Goal: Task Accomplishment & Management: Complete application form

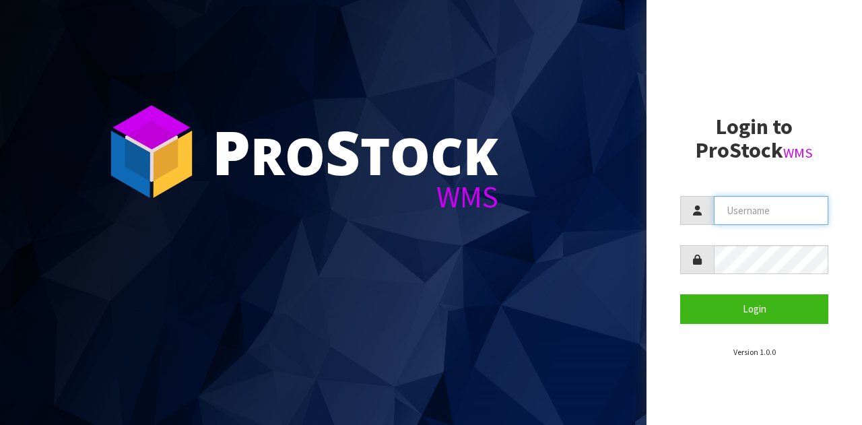
click at [749, 220] on input "text" at bounding box center [771, 210] width 114 height 29
type input "GATOR"
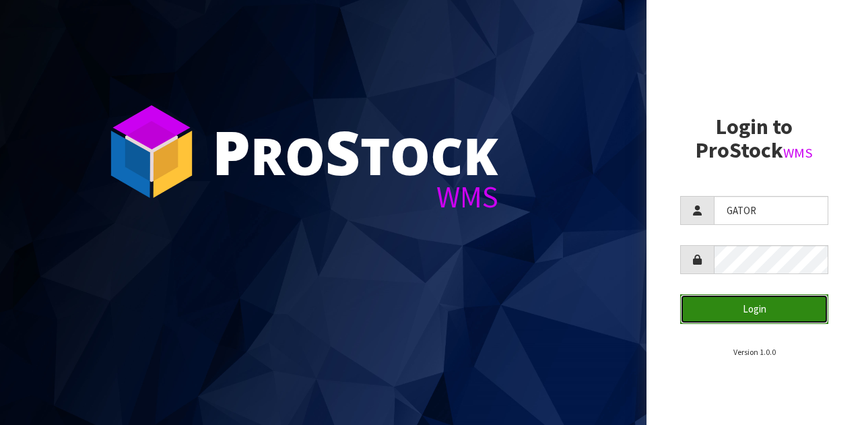
click at [743, 303] on button "Login" at bounding box center [754, 308] width 148 height 29
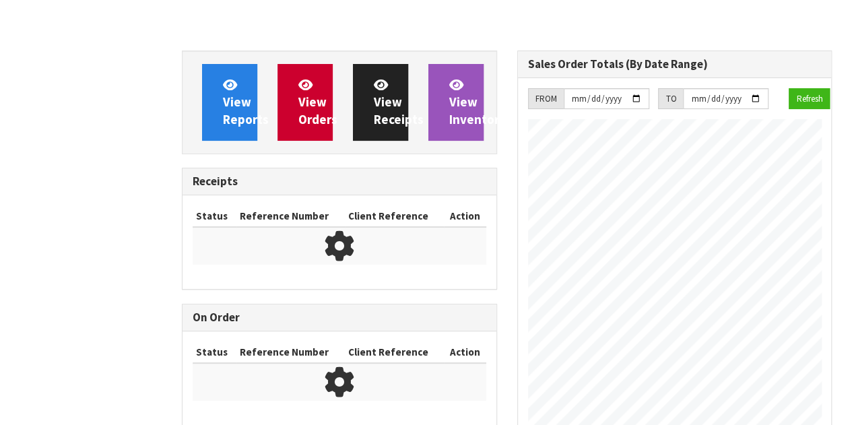
scroll to position [649, 335]
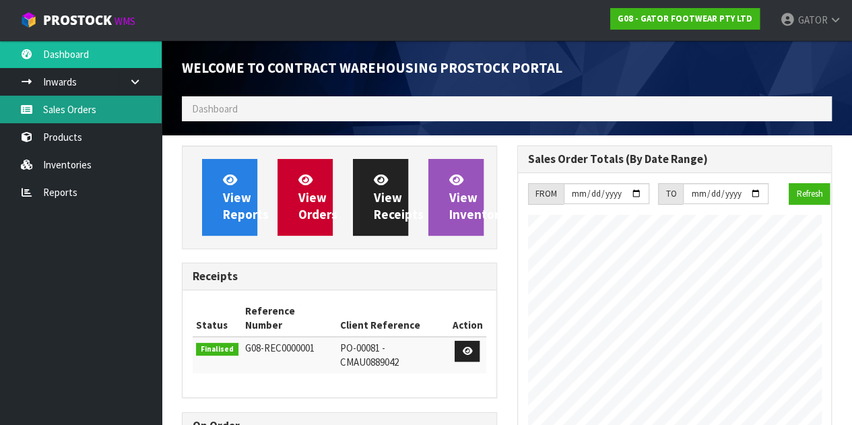
click at [77, 116] on link "Sales Orders" at bounding box center [81, 110] width 162 height 28
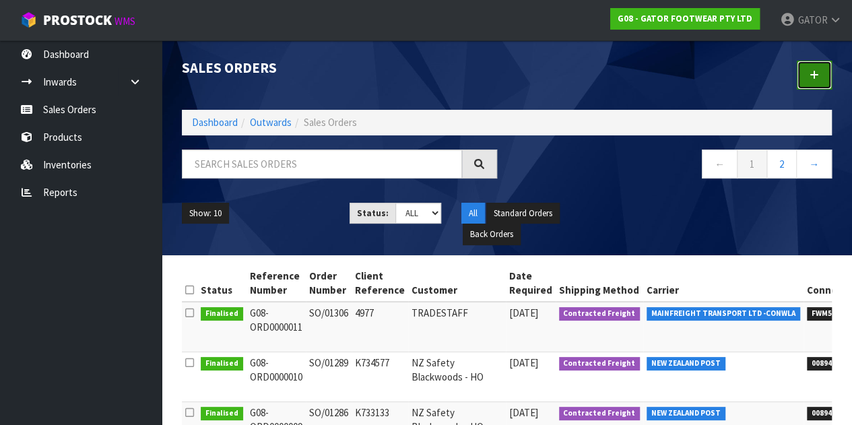
click at [820, 79] on link at bounding box center [813, 75] width 35 height 29
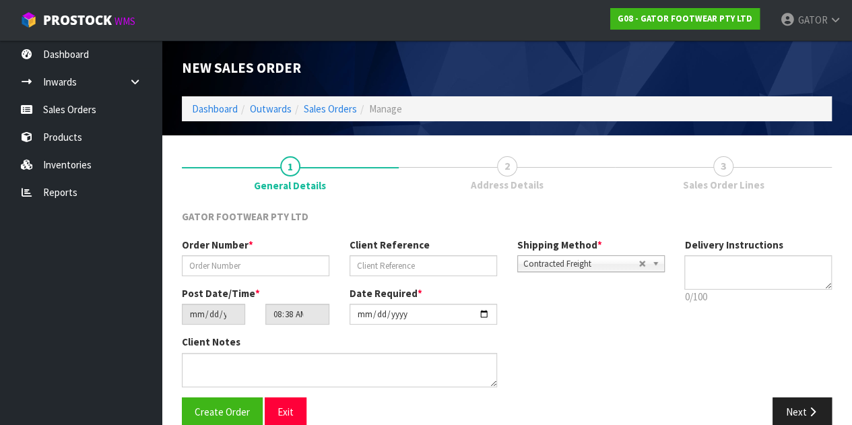
click at [277, 282] on div "Order Number * Client Reference Shipping Method * Pickup Contracted Freight Con…" at bounding box center [423, 262] width 502 height 48
click at [264, 265] on input "text" at bounding box center [255, 265] width 147 height 21
paste input "SO/01320"
type input "SO/01320"
click at [406, 266] on input "text" at bounding box center [422, 265] width 147 height 21
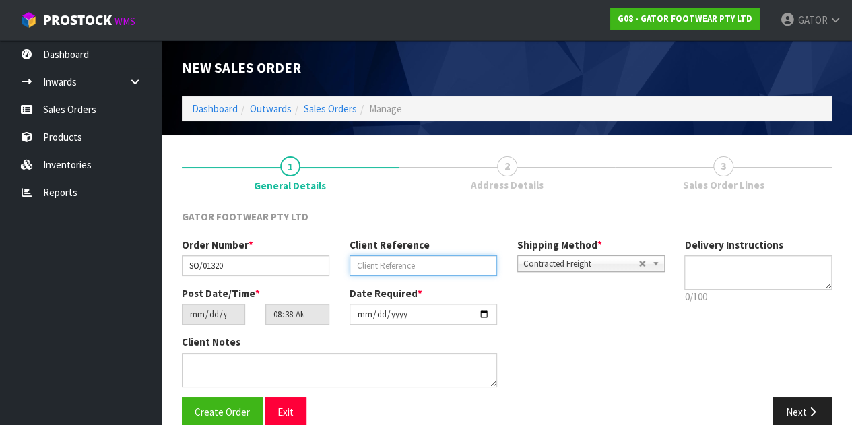
paste input "K737233"
type input "K737233"
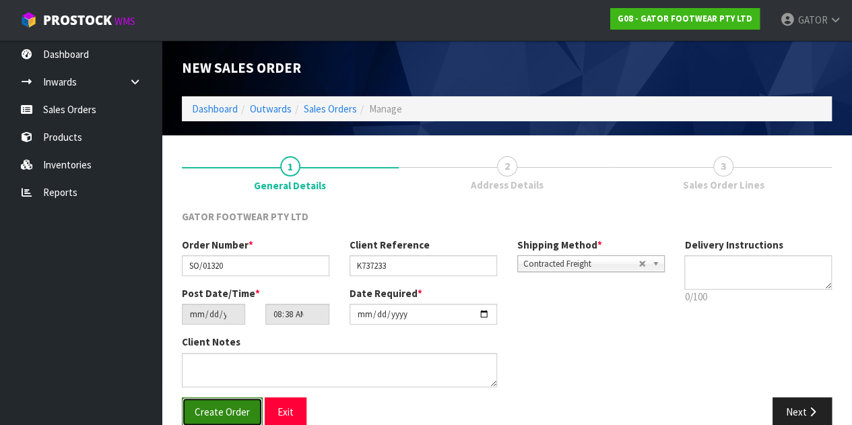
click at [241, 405] on span "Create Order" at bounding box center [222, 411] width 55 height 13
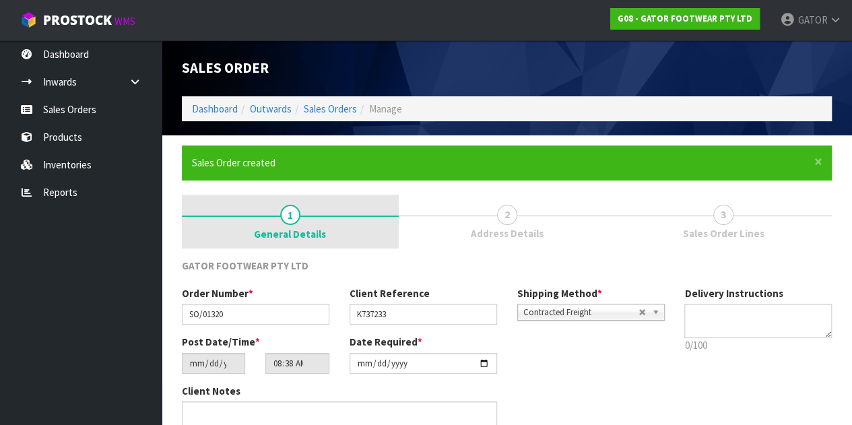
type input "12:38:00.000"
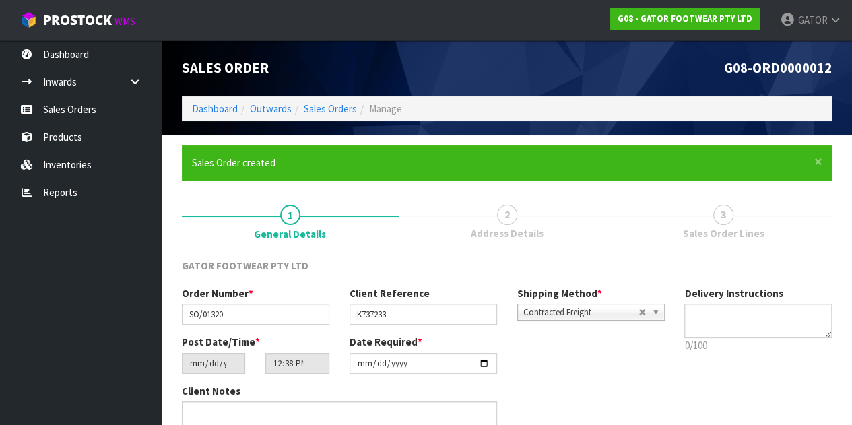
scroll to position [69, 0]
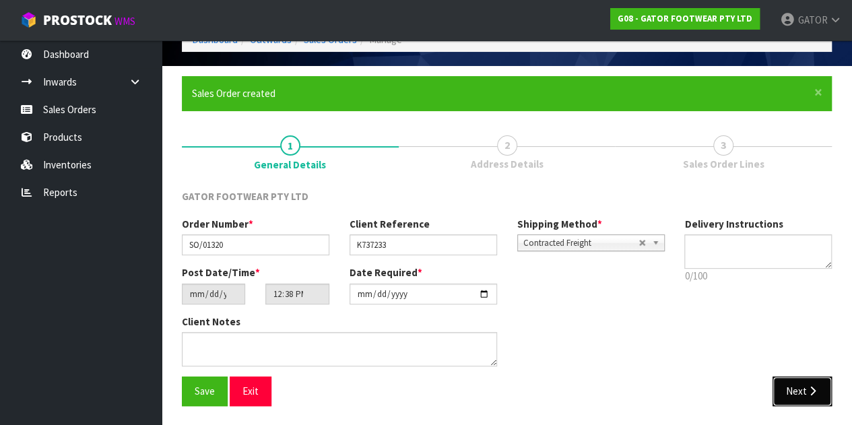
click at [786, 389] on button "Next" at bounding box center [801, 390] width 59 height 29
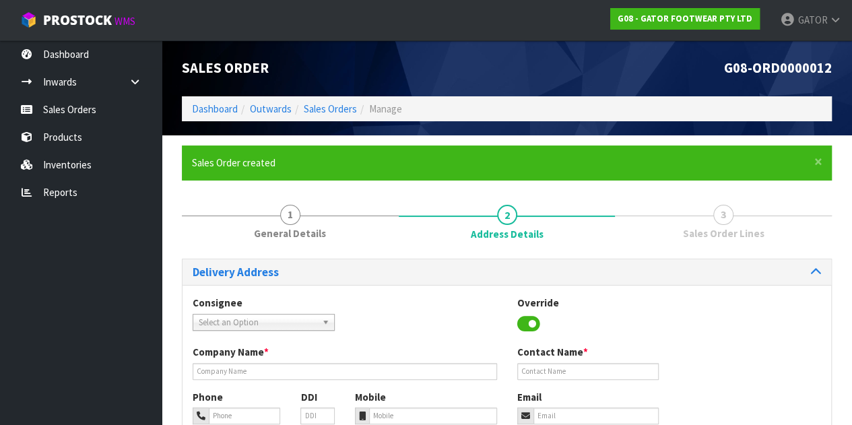
click at [233, 322] on span "Select an Option" at bounding box center [258, 322] width 118 height 16
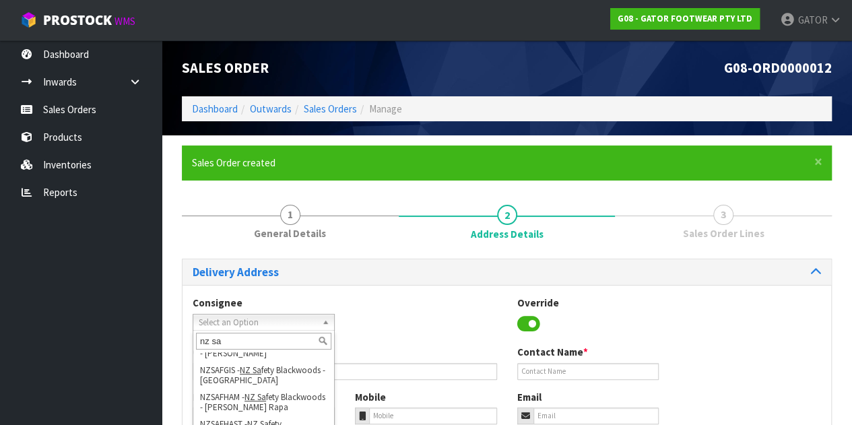
scroll to position [310, 0]
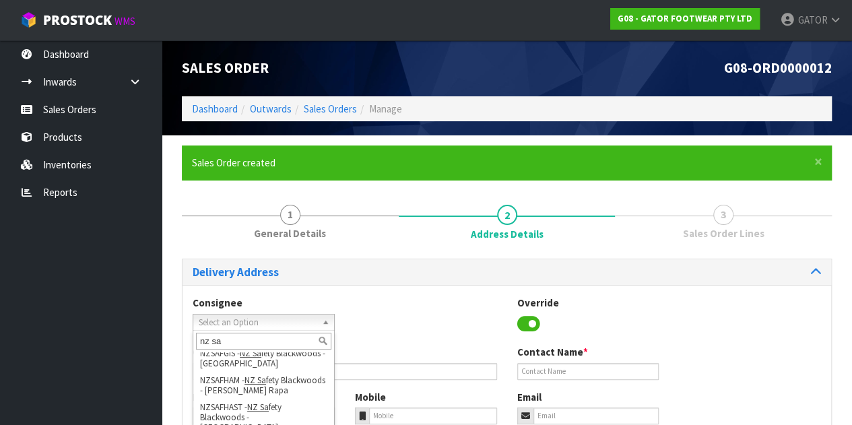
type input "nz sa"
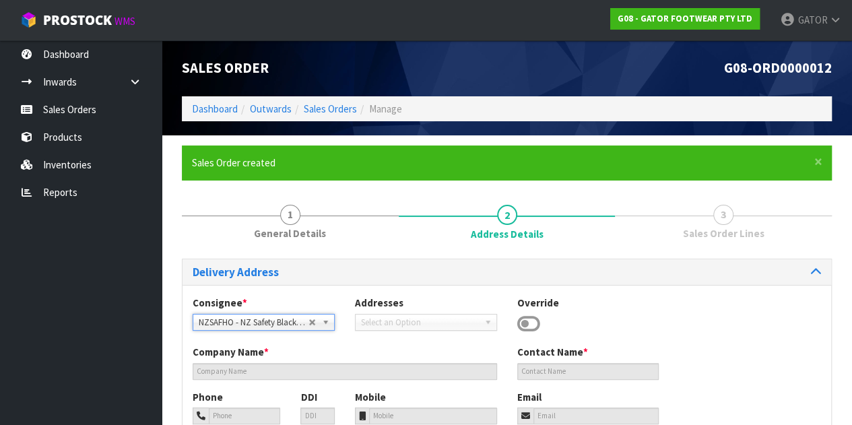
type input "NZ Safety Blackwoods - HO"
type input "[PHONE_NUMBER]"
type input "[EMAIL_ADDRESS][DOMAIN_NAME]"
type input "[STREET_ADDRESS]"
type input "2104"
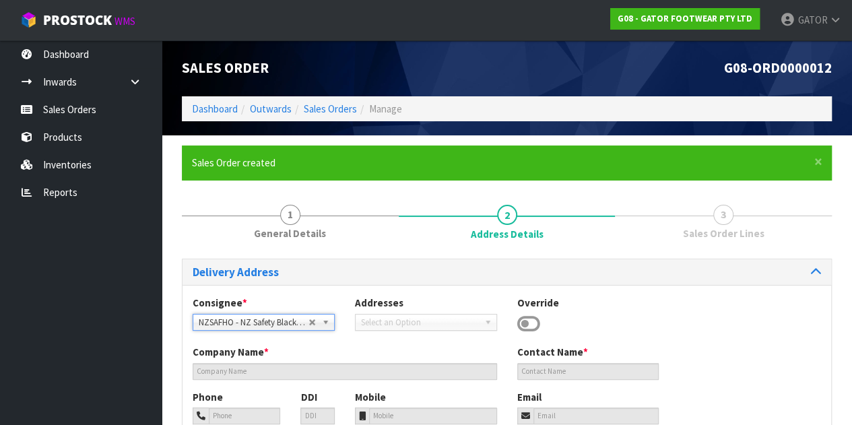
type input "[GEOGRAPHIC_DATA]"
type input "WIRI"
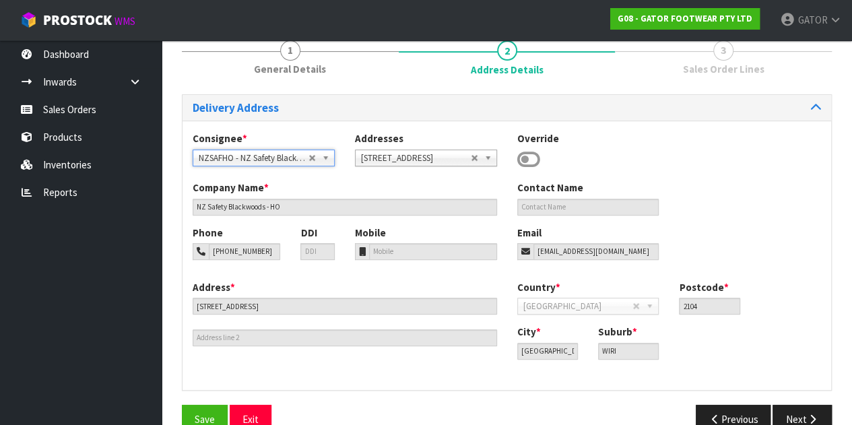
scroll to position [192, 0]
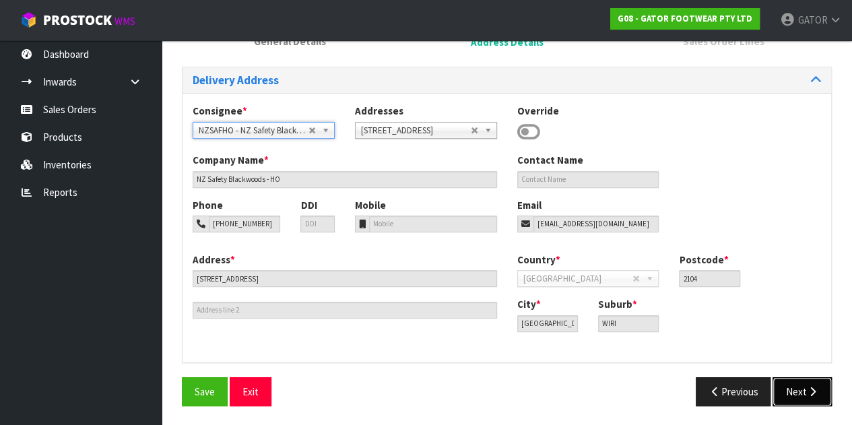
click at [808, 387] on icon "button" at bounding box center [812, 391] width 13 height 10
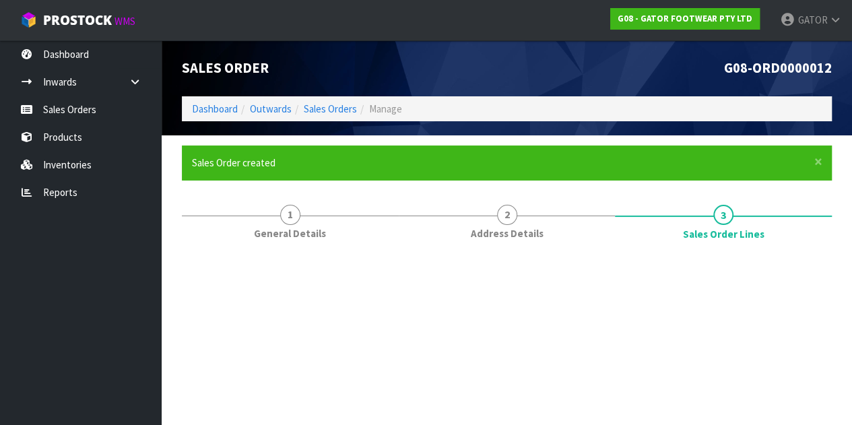
scroll to position [0, 0]
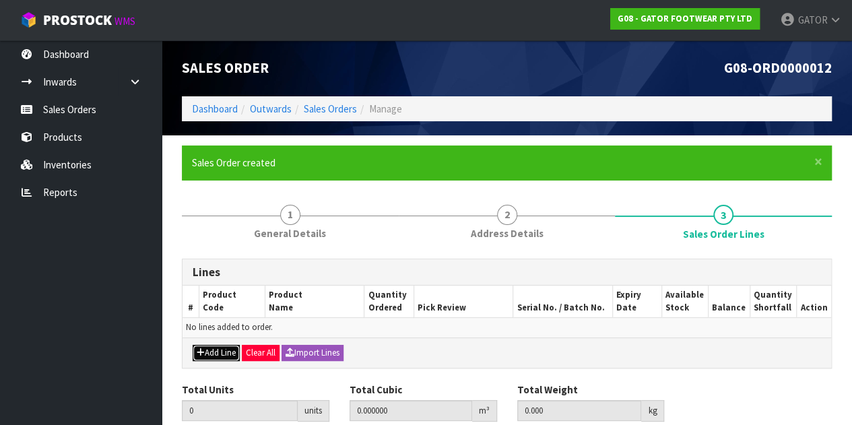
click at [213, 345] on button "Add Line" at bounding box center [216, 353] width 47 height 16
type input "0"
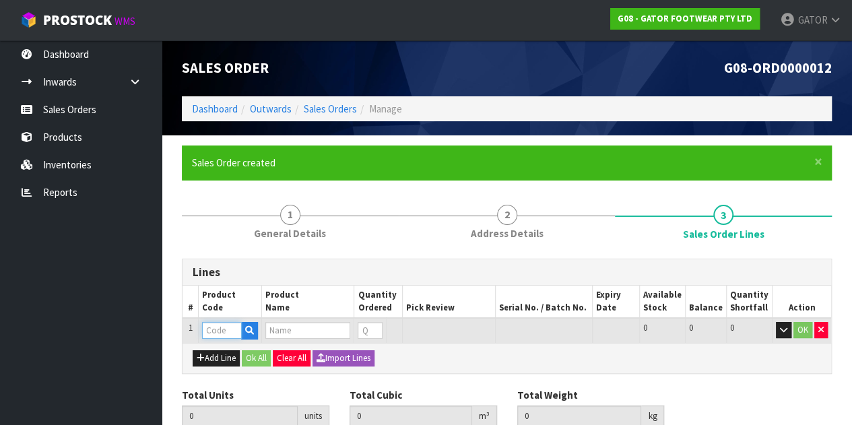
click at [224, 322] on input "text" at bounding box center [221, 330] width 39 height 17
type input "GP2404/11"
type input "0.000000"
type input "0.000"
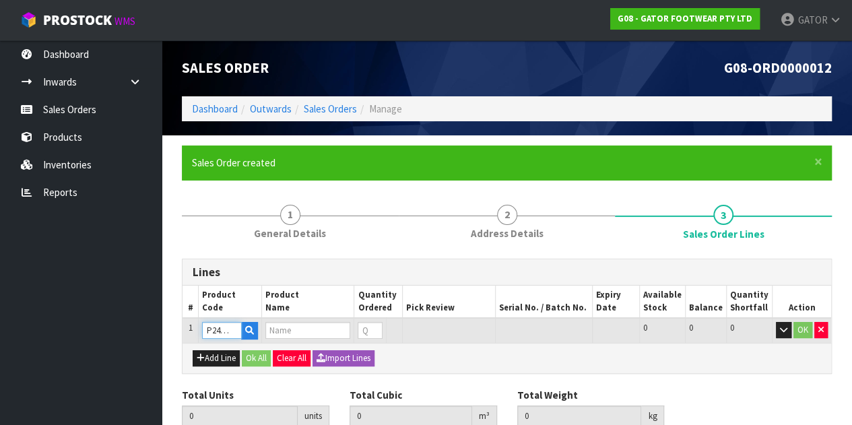
type input "GATOR POLAR SAFETY BOOT SIZE: 11 ([GEOGRAPHIC_DATA]/AU)/46"
type input "0"
type input "GP2404/11"
type input "1"
type input "0.018759"
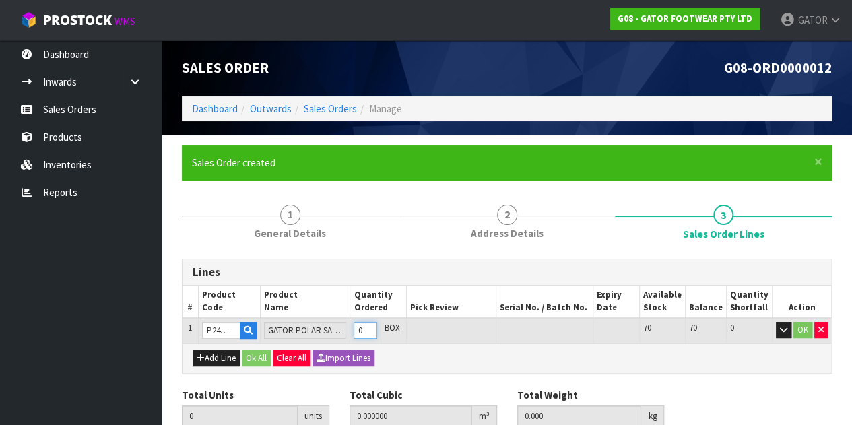
type input "2.4"
type input "1"
click at [373, 329] on input "1" at bounding box center [365, 330] width 24 height 17
click at [797, 332] on button "OK" at bounding box center [802, 330] width 19 height 16
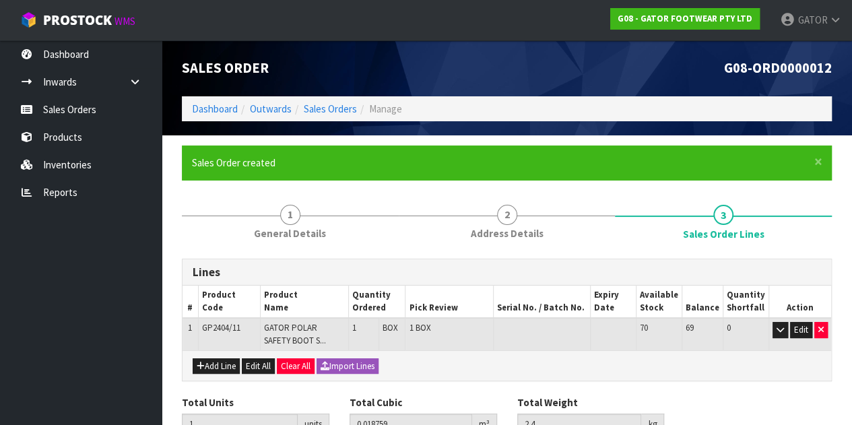
scroll to position [67, 0]
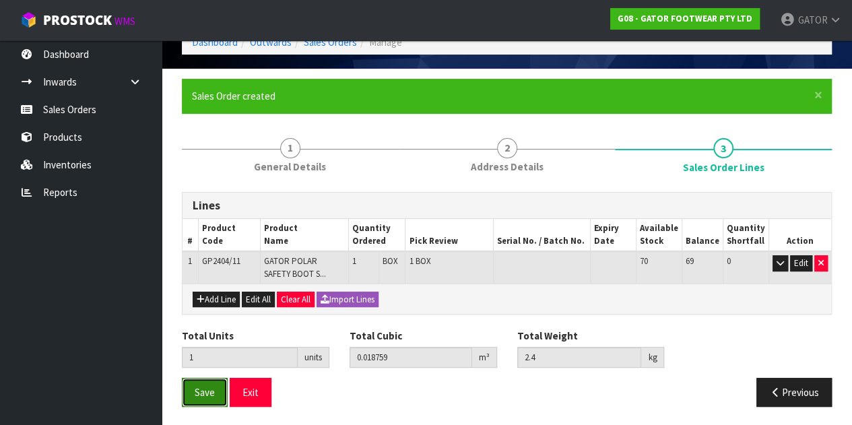
click at [197, 390] on span "Save" at bounding box center [205, 392] width 20 height 13
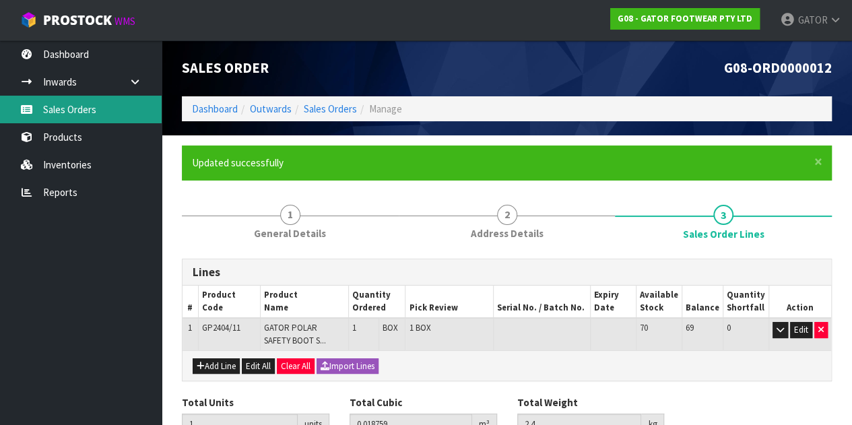
click at [113, 101] on link "Sales Orders" at bounding box center [81, 110] width 162 height 28
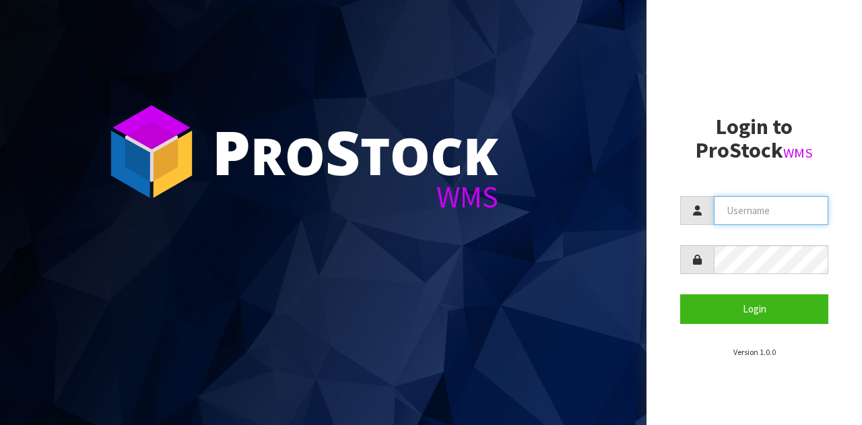
click at [782, 221] on input "text" at bounding box center [771, 210] width 114 height 29
type input "GATOR"
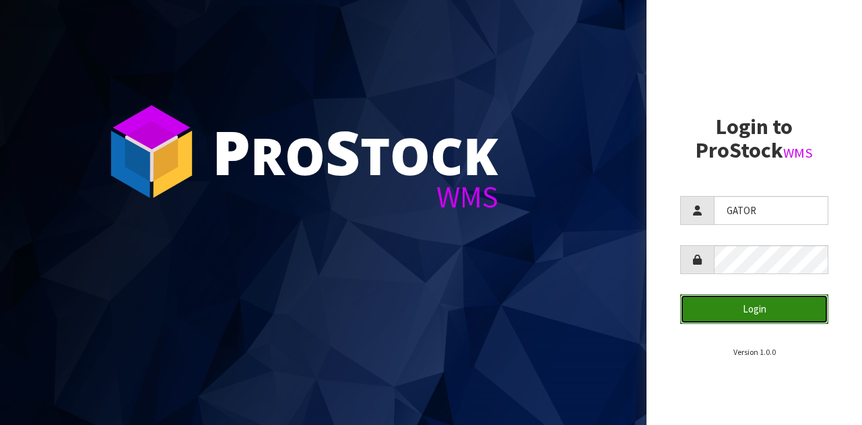
click at [714, 311] on button "Login" at bounding box center [754, 308] width 148 height 29
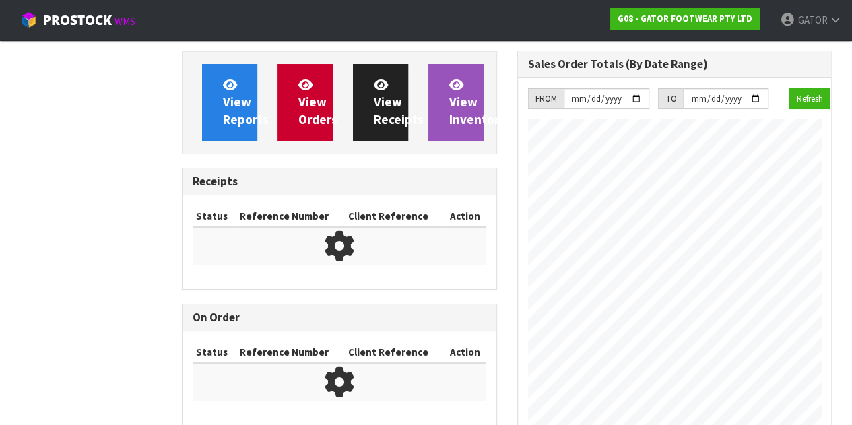
scroll to position [649, 335]
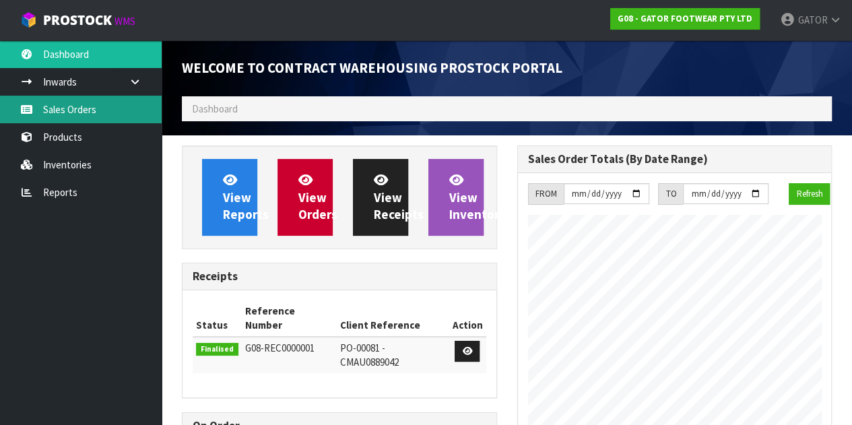
click at [108, 104] on link "Sales Orders" at bounding box center [81, 110] width 162 height 28
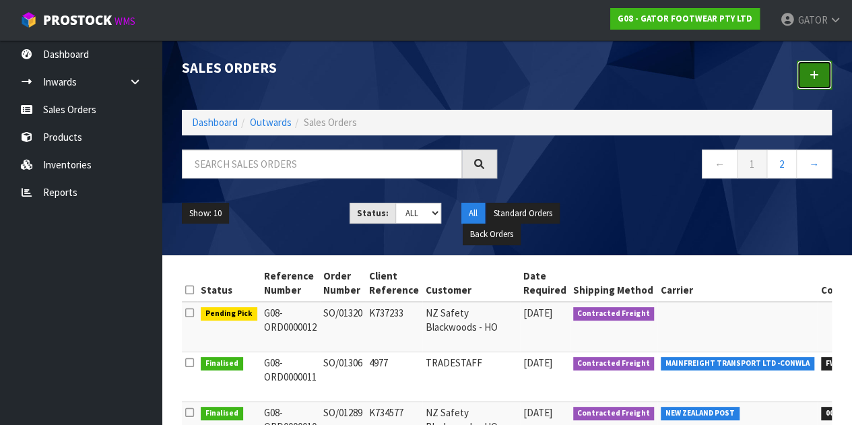
click at [813, 83] on link at bounding box center [813, 75] width 35 height 29
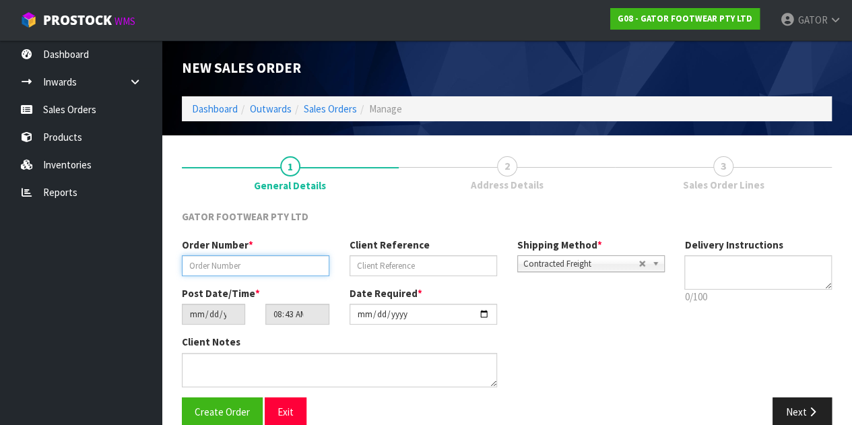
click at [265, 268] on input "text" at bounding box center [255, 265] width 147 height 21
paste input "SO/01321"
type input "SO/01321"
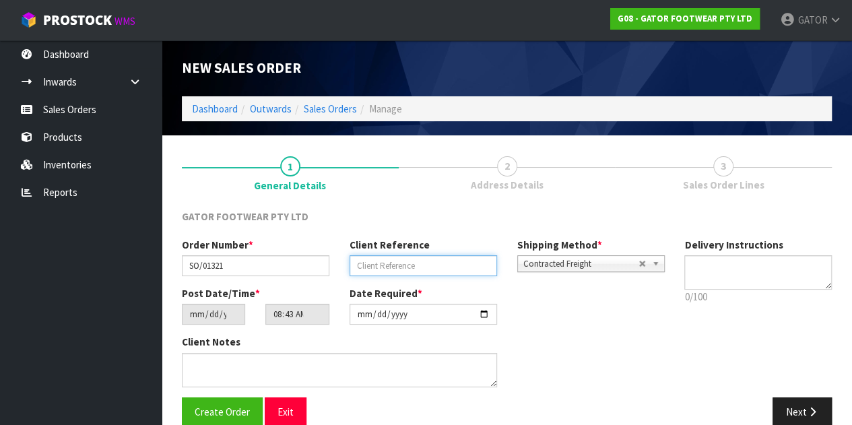
click at [386, 257] on input "text" at bounding box center [422, 265] width 147 height 21
type input "SAMPLE"
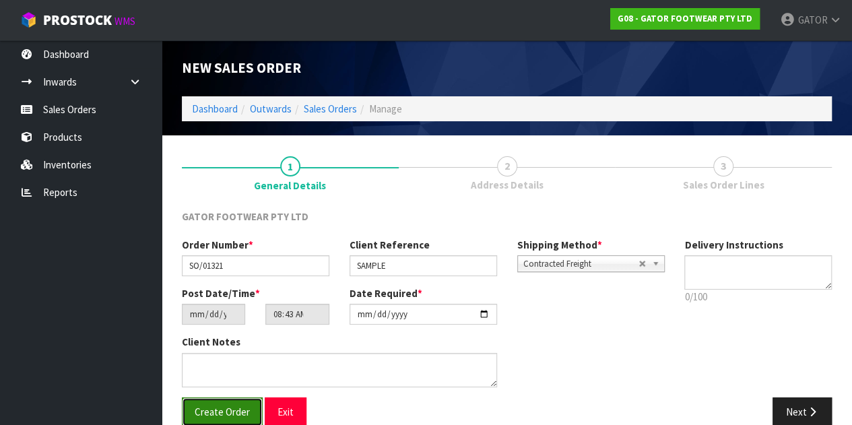
click at [201, 404] on button "Create Order" at bounding box center [222, 411] width 81 height 29
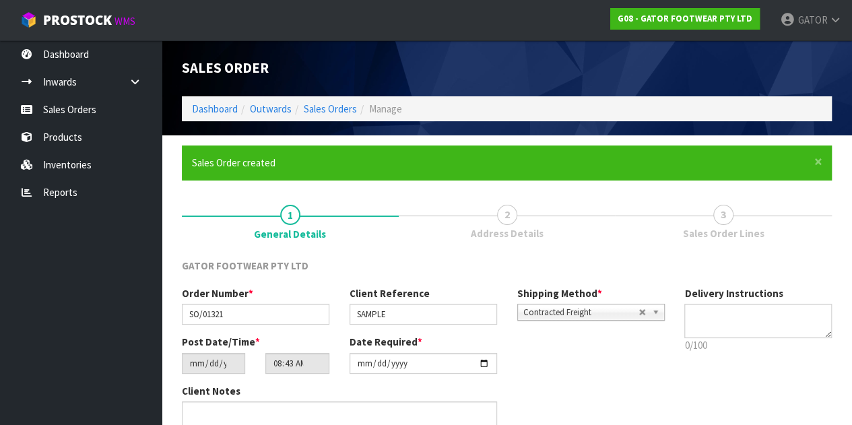
type input "12:43:00.000"
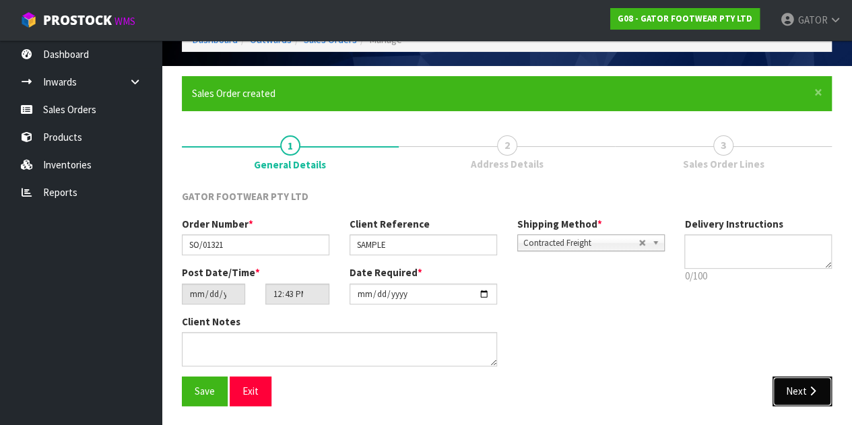
click at [788, 383] on button "Next" at bounding box center [801, 390] width 59 height 29
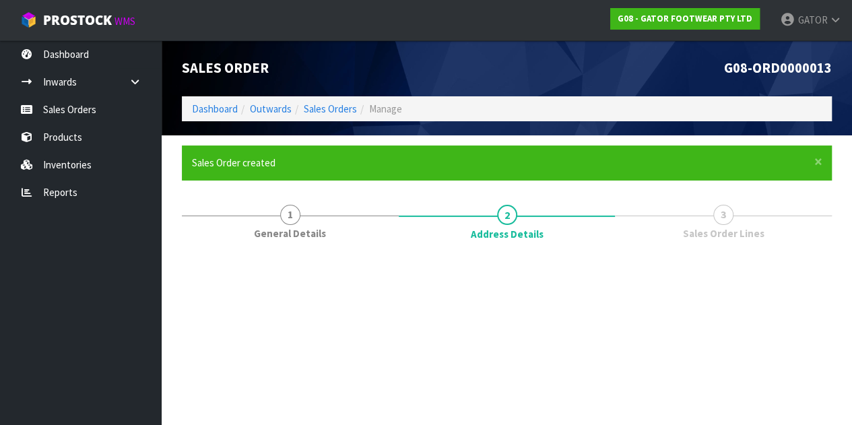
scroll to position [0, 0]
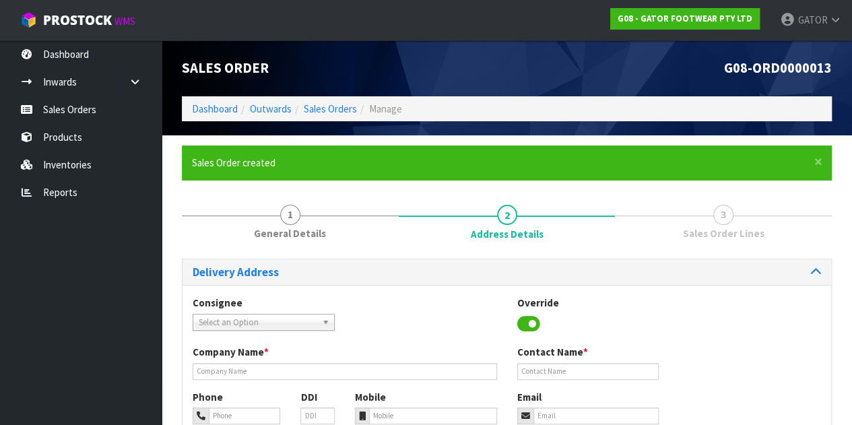
click at [304, 320] on span "Select an Option" at bounding box center [258, 322] width 118 height 16
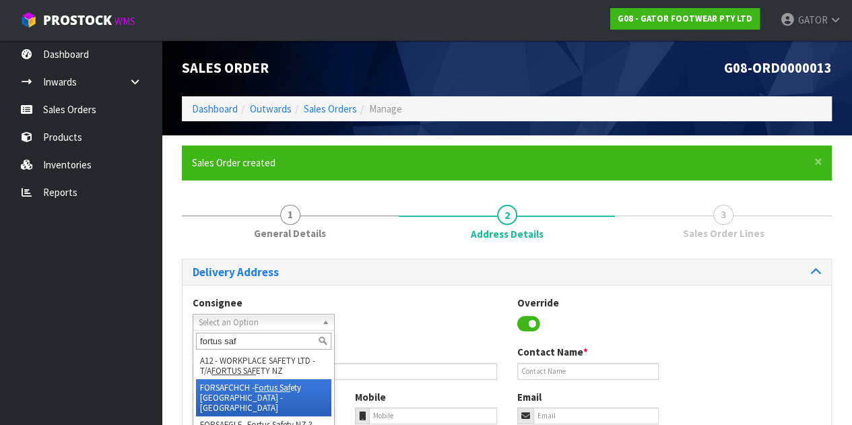
type input "fortus saf"
click at [284, 398] on li "FORSAFCHCH - Fortus Saf ety NZ - Christchurch" at bounding box center [263, 397] width 135 height 37
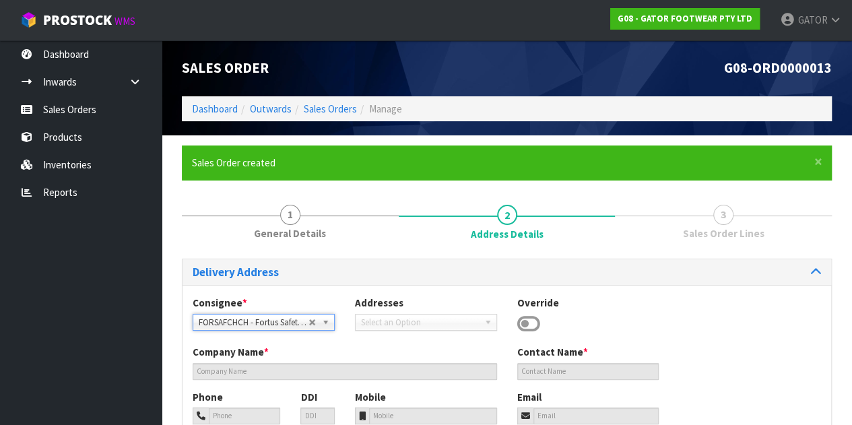
type input "Fortus Safety NZ - Christchurch"
type input "+64 3-377 7994"
type input "27 Elgin Street"
type input "8023"
type input "Christchurch"
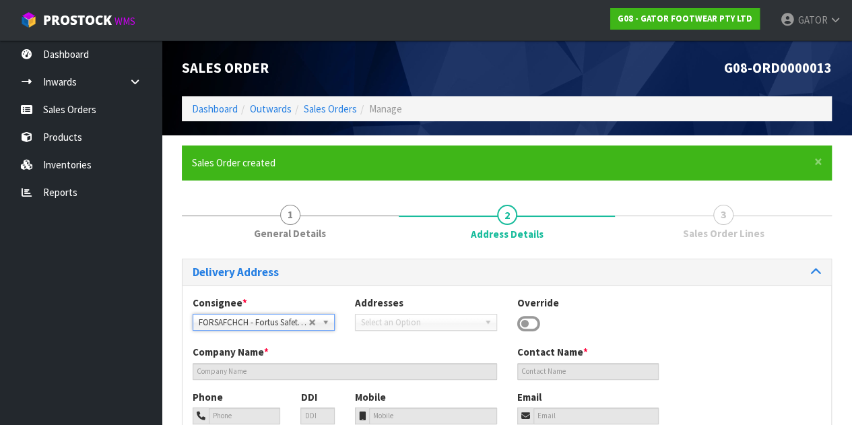
type input "SYDENHAM"
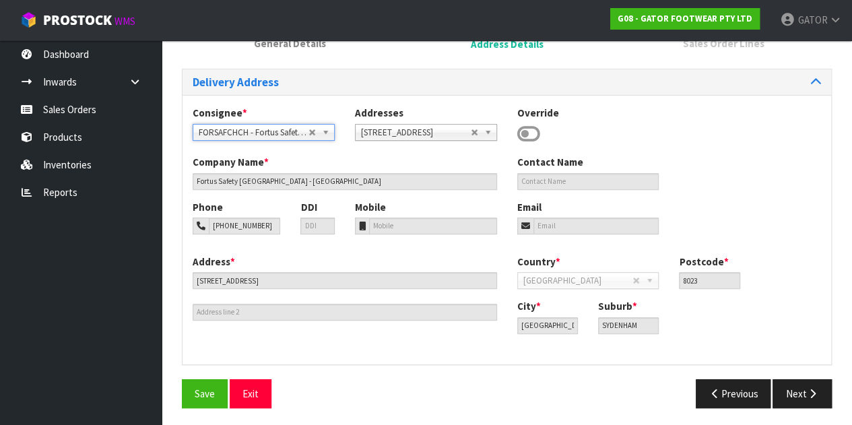
scroll to position [192, 0]
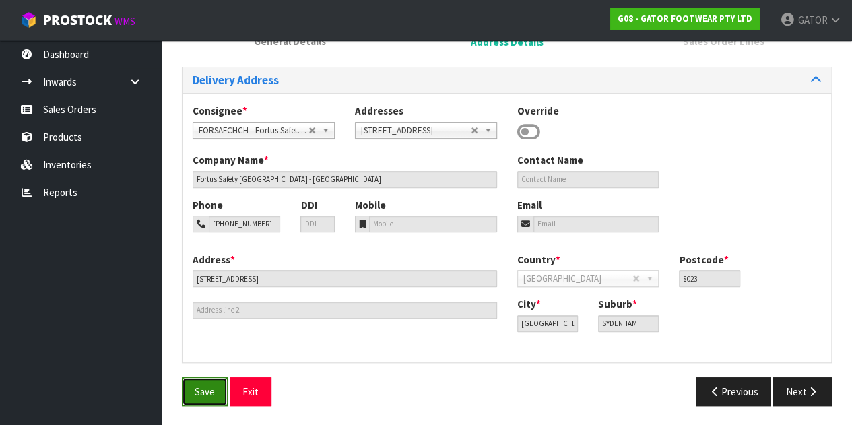
click at [202, 400] on button "Save" at bounding box center [205, 391] width 46 height 29
click at [808, 392] on icon "button" at bounding box center [812, 391] width 13 height 10
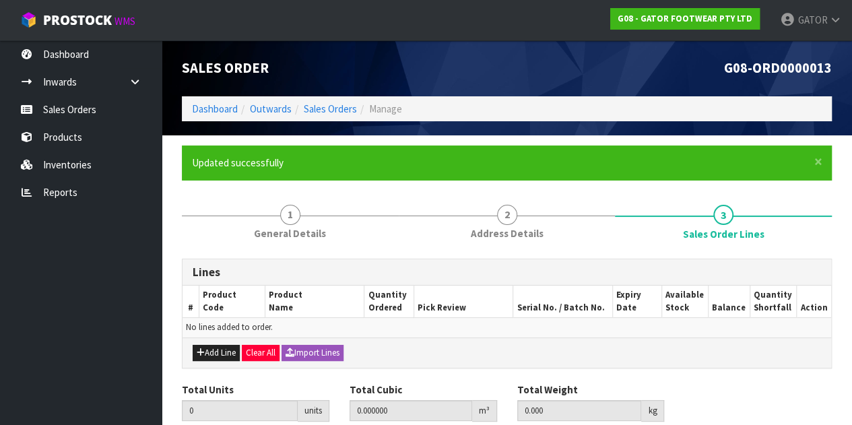
scroll to position [53, 0]
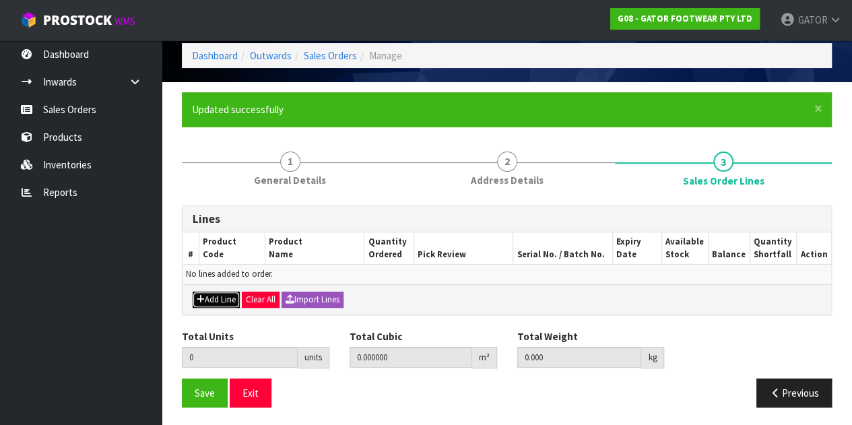
click at [211, 294] on button "Add Line" at bounding box center [216, 300] width 47 height 16
type input "0"
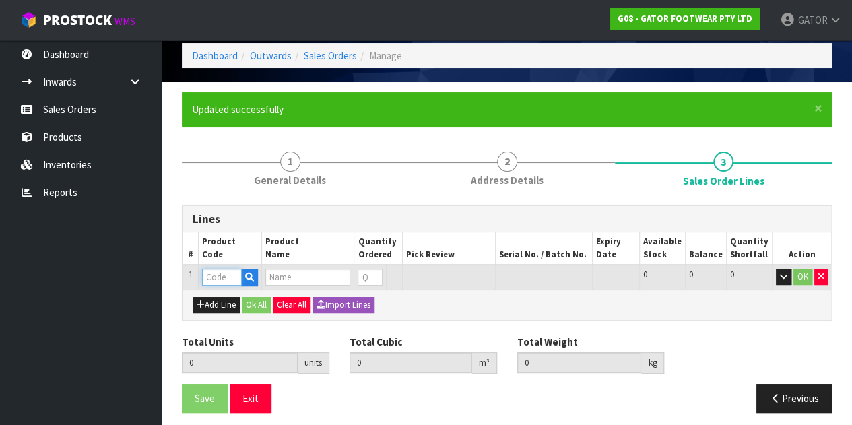
click at [218, 279] on input "text" at bounding box center [221, 277] width 39 height 17
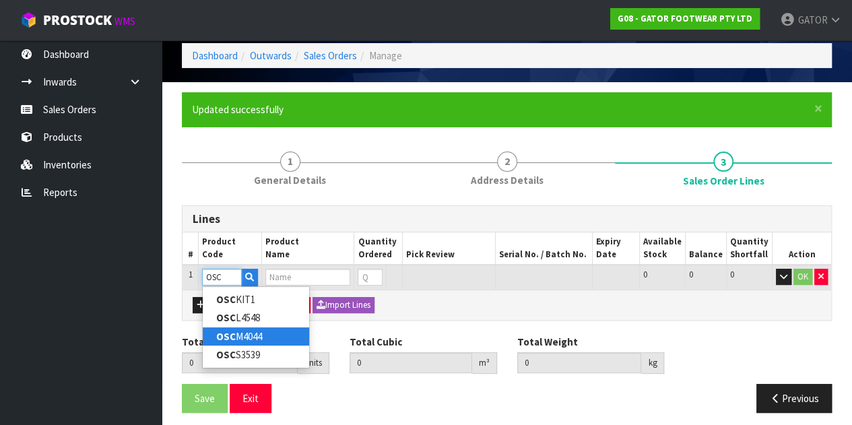
type input "OSC"
click at [260, 330] on link "OSC M4044" at bounding box center [256, 336] width 106 height 18
type input "OSCM4044"
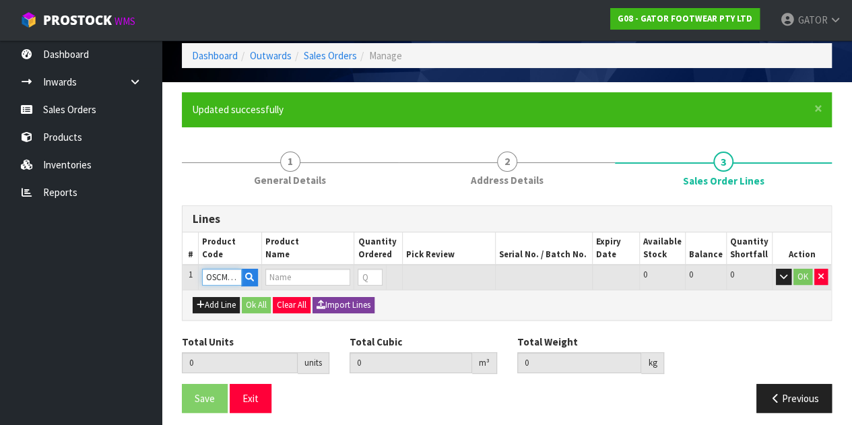
type input "0.000000"
type input "0.000"
type input "GASTON MILLE OVERSHOES COMPOSITE-SINGLE PAIR SIZE: M 40-44 (UK6.5-10)"
type input "0"
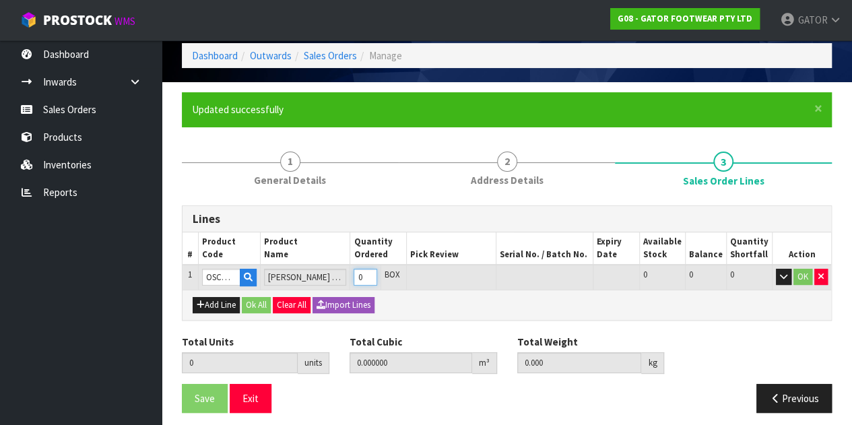
type input "1"
click at [377, 271] on input "1" at bounding box center [365, 277] width 24 height 17
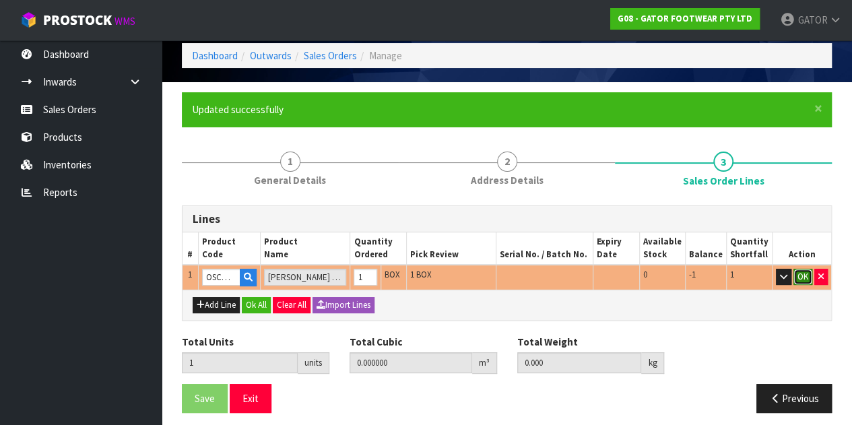
click at [803, 278] on button "OK" at bounding box center [802, 277] width 19 height 16
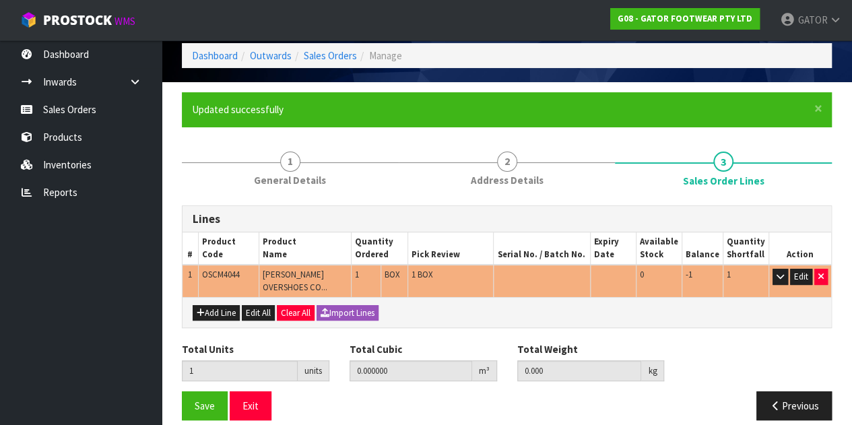
scroll to position [67, 0]
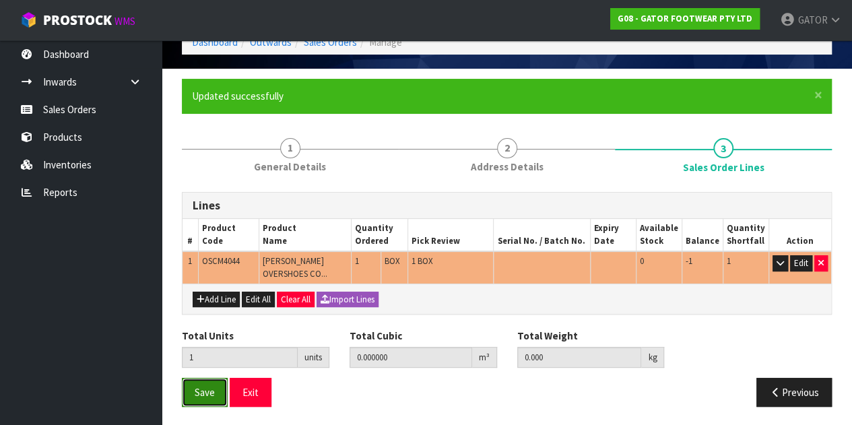
click at [214, 383] on button "Save" at bounding box center [205, 392] width 46 height 29
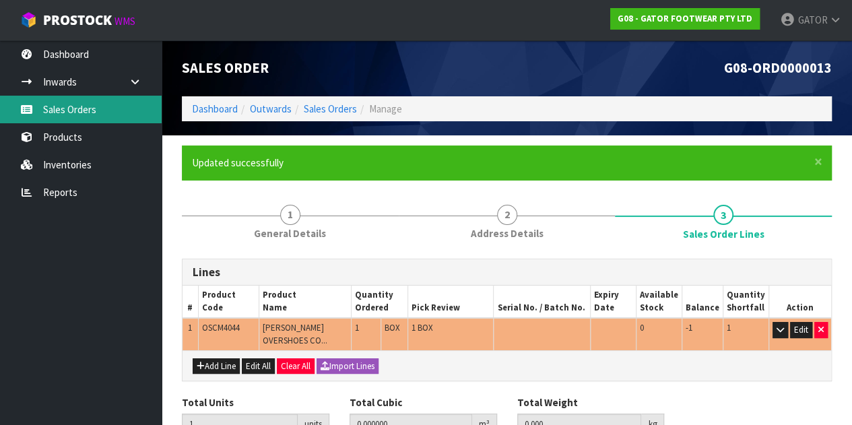
click at [79, 114] on link "Sales Orders" at bounding box center [81, 110] width 162 height 28
